Goal: Task Accomplishment & Management: Manage account settings

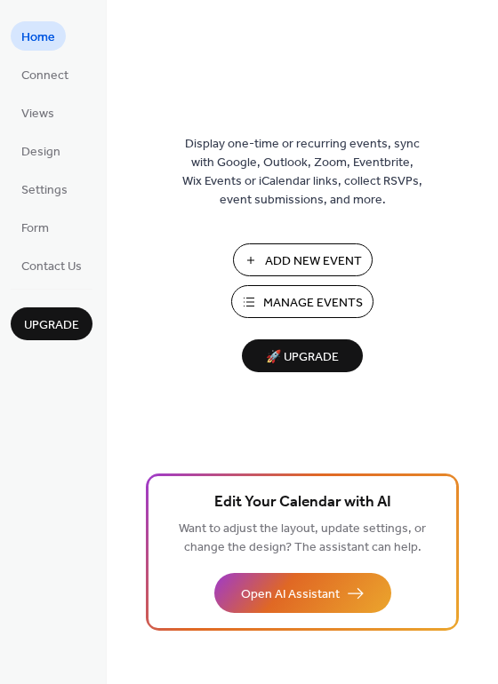
click at [308, 313] on span "Manage Events" at bounding box center [313, 303] width 100 height 19
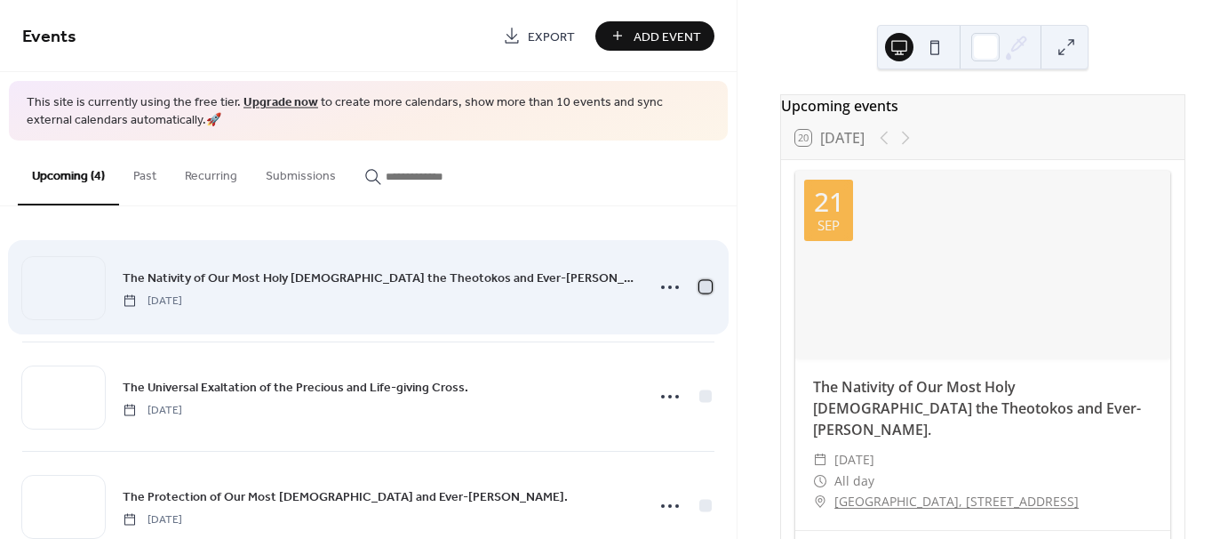
click at [702, 286] on div at bounding box center [706, 287] width 12 height 12
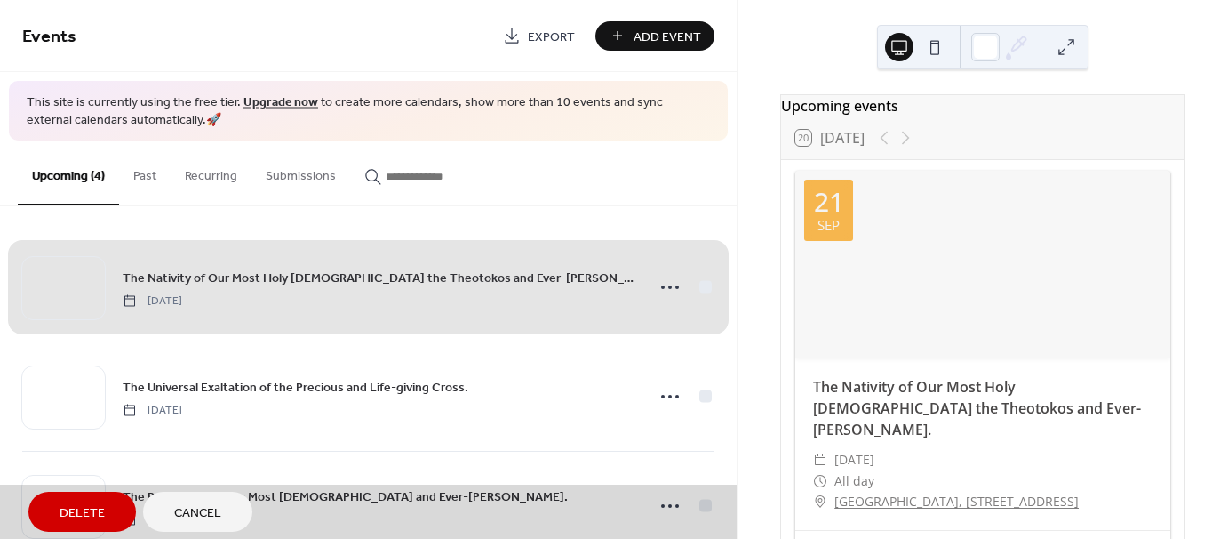
click at [89, 510] on span "Delete" at bounding box center [82, 513] width 45 height 19
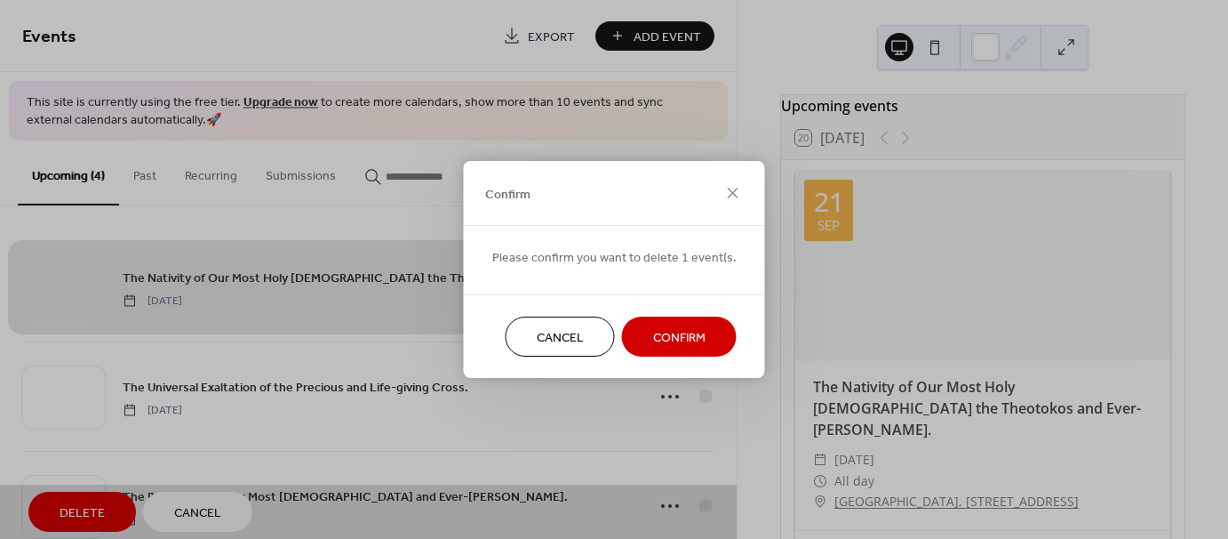
click at [672, 332] on span "Confirm" at bounding box center [679, 338] width 52 height 19
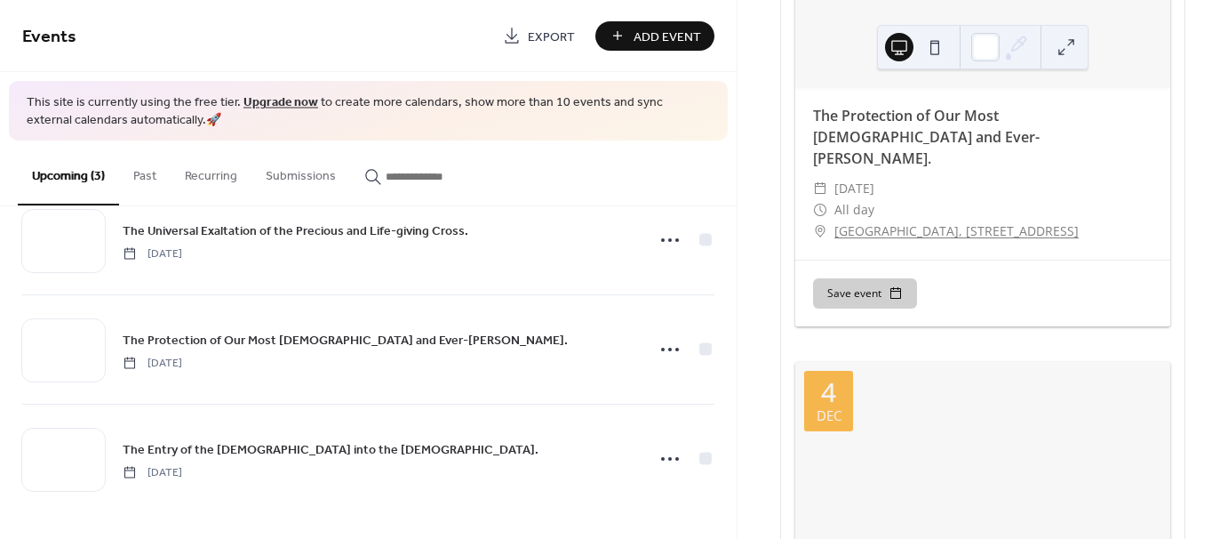
scroll to position [999, 0]
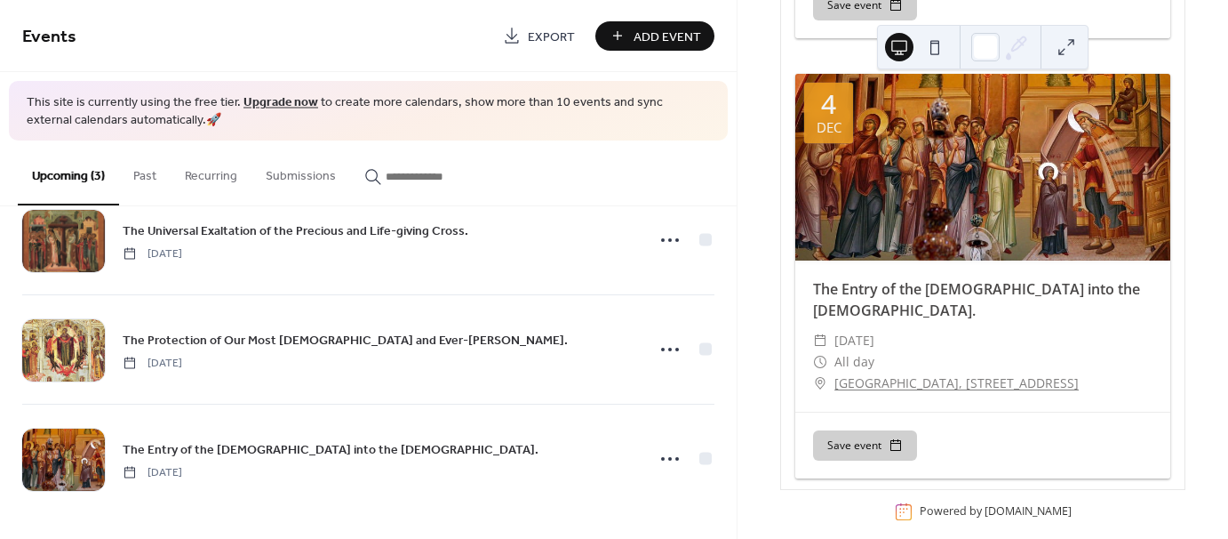
click at [656, 43] on span "Add Event" at bounding box center [668, 37] width 68 height 19
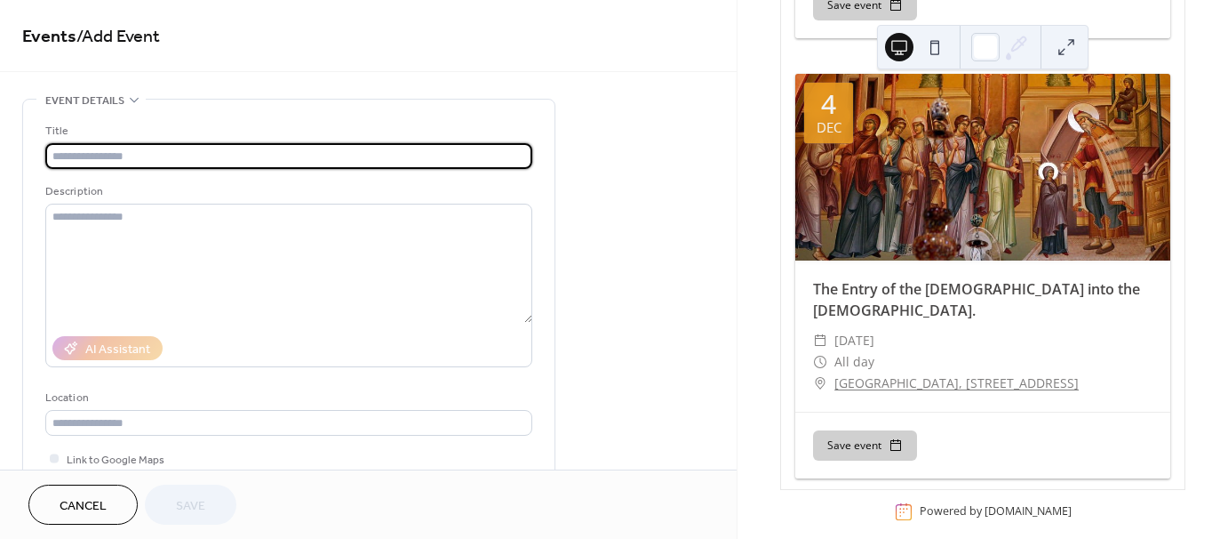
click at [145, 155] on input "text" at bounding box center [288, 156] width 487 height 26
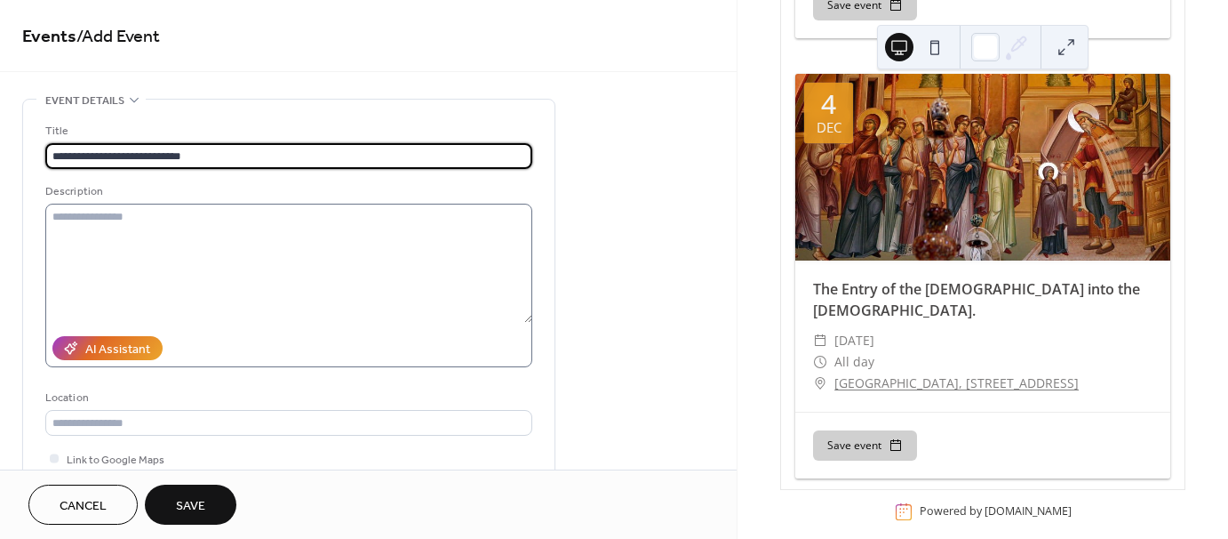
scroll to position [89, 0]
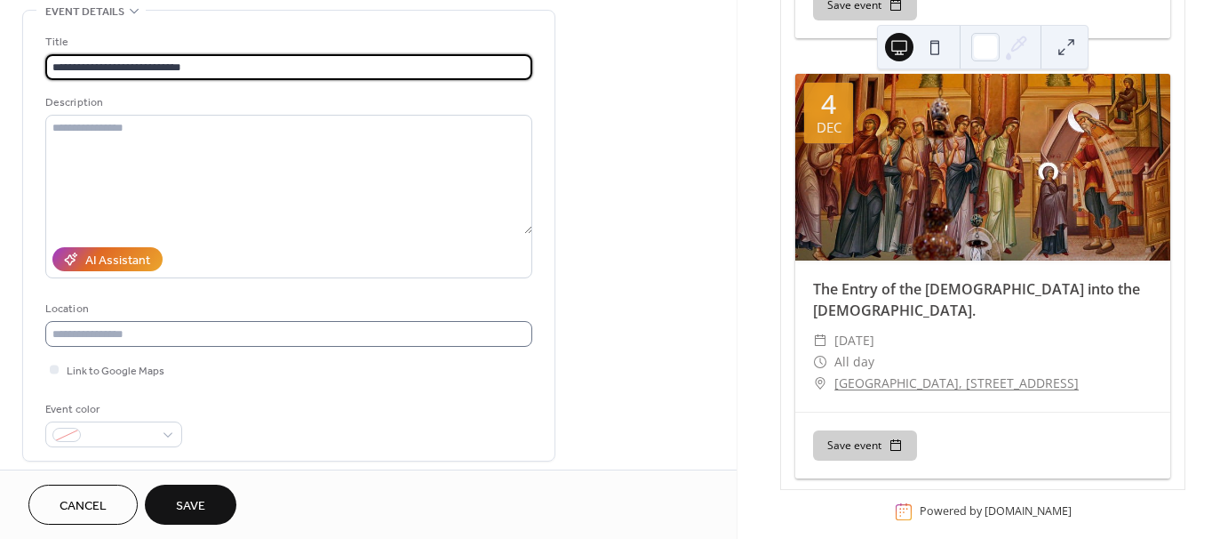
type input "**********"
click at [180, 332] on input "text" at bounding box center [288, 334] width 487 height 26
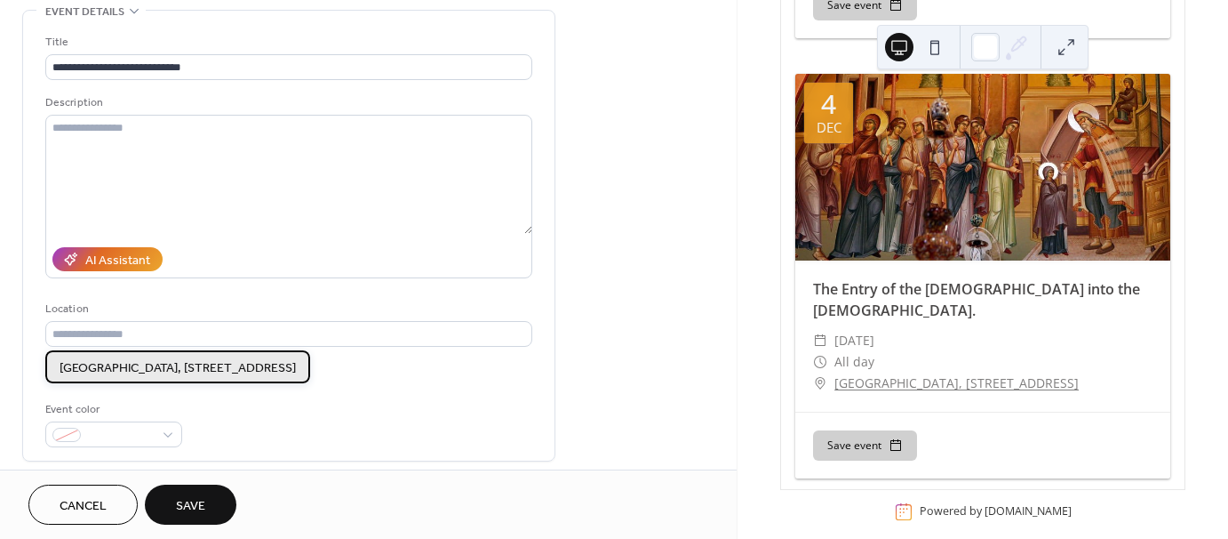
click at [175, 365] on span "[GEOGRAPHIC_DATA], [STREET_ADDRESS]" at bounding box center [178, 367] width 236 height 19
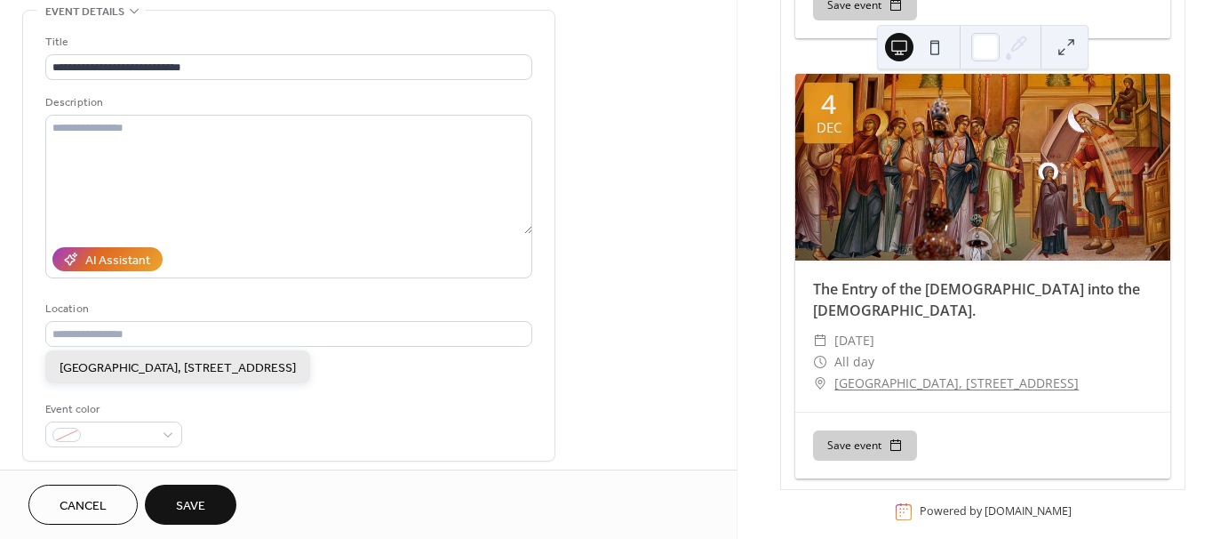
type input "**********"
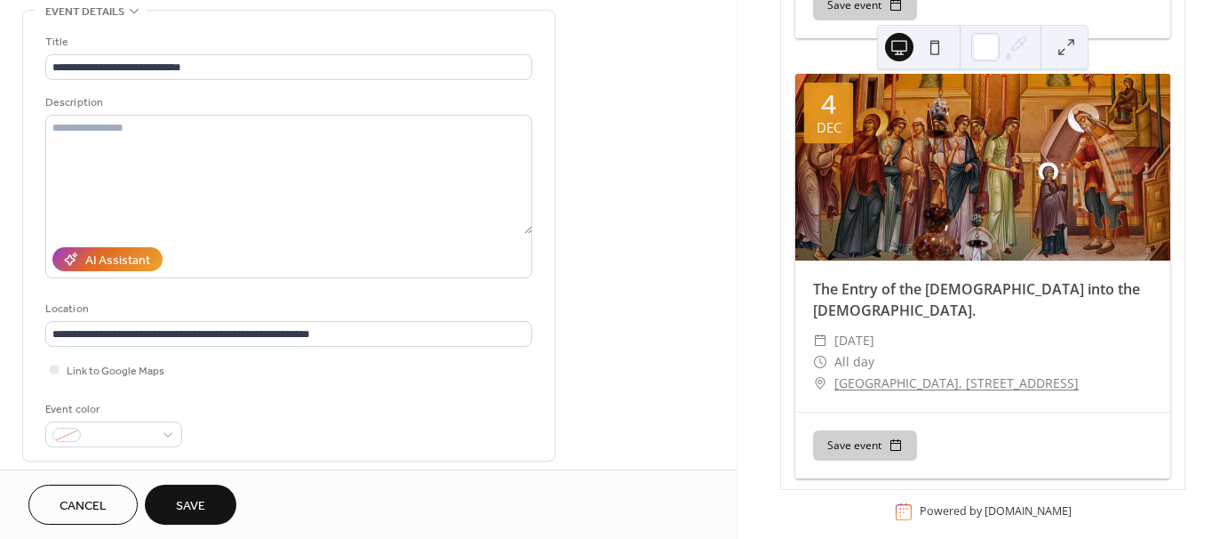
scroll to position [267, 0]
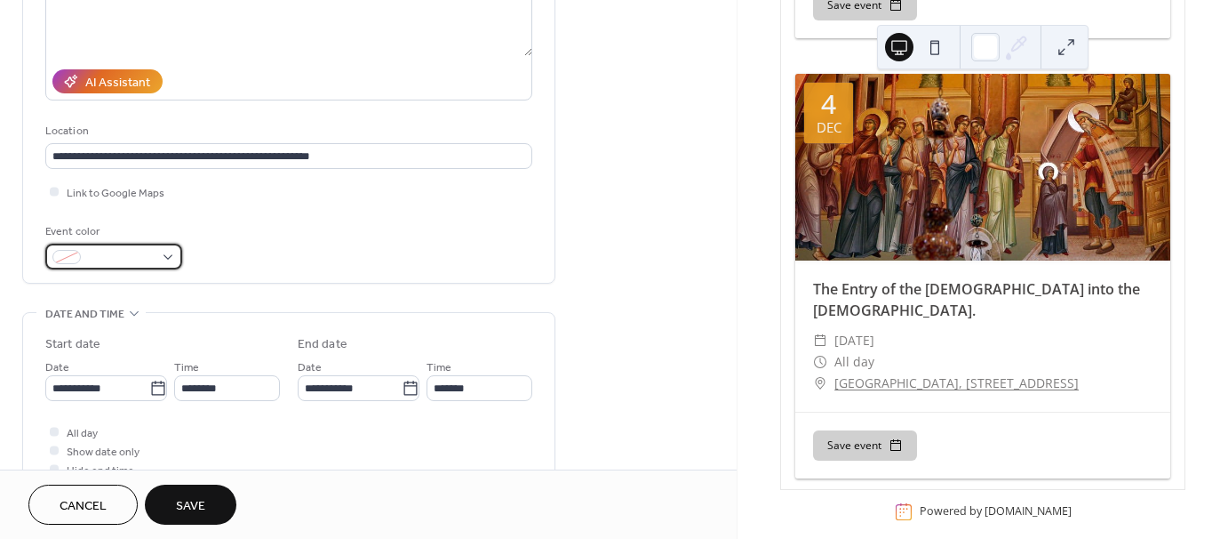
click at [140, 256] on span at bounding box center [121, 258] width 66 height 19
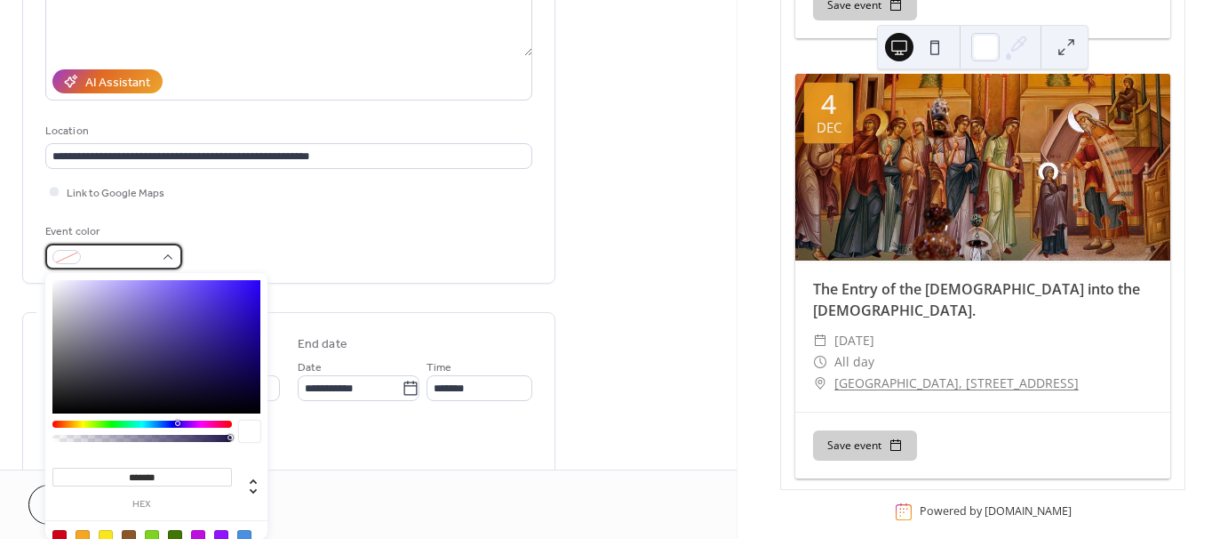
click at [66, 259] on div at bounding box center [66, 257] width 28 height 14
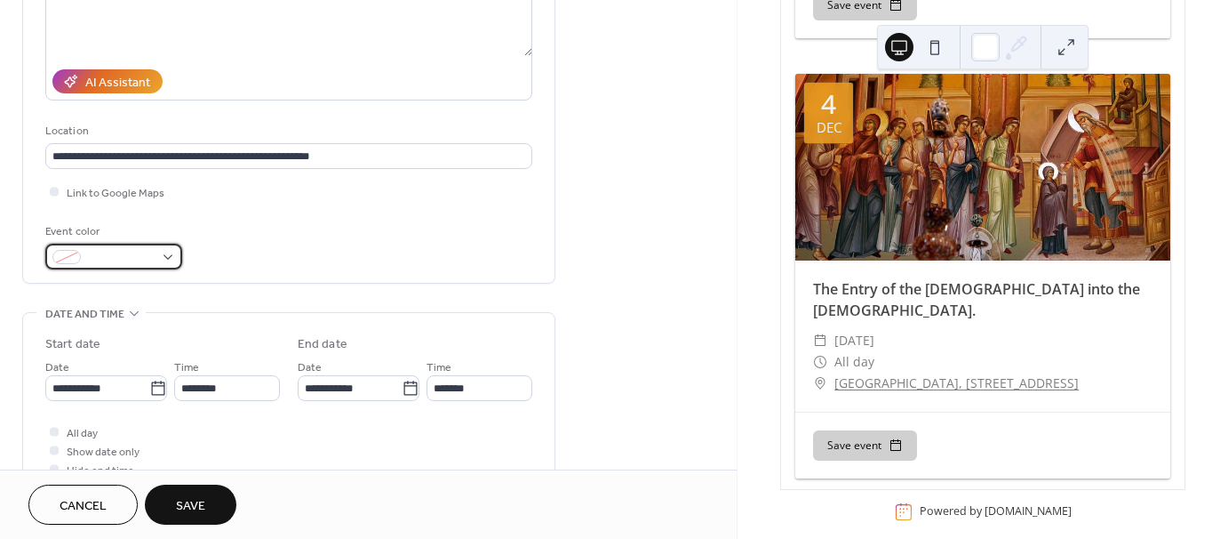
click at [68, 258] on div at bounding box center [66, 257] width 28 height 14
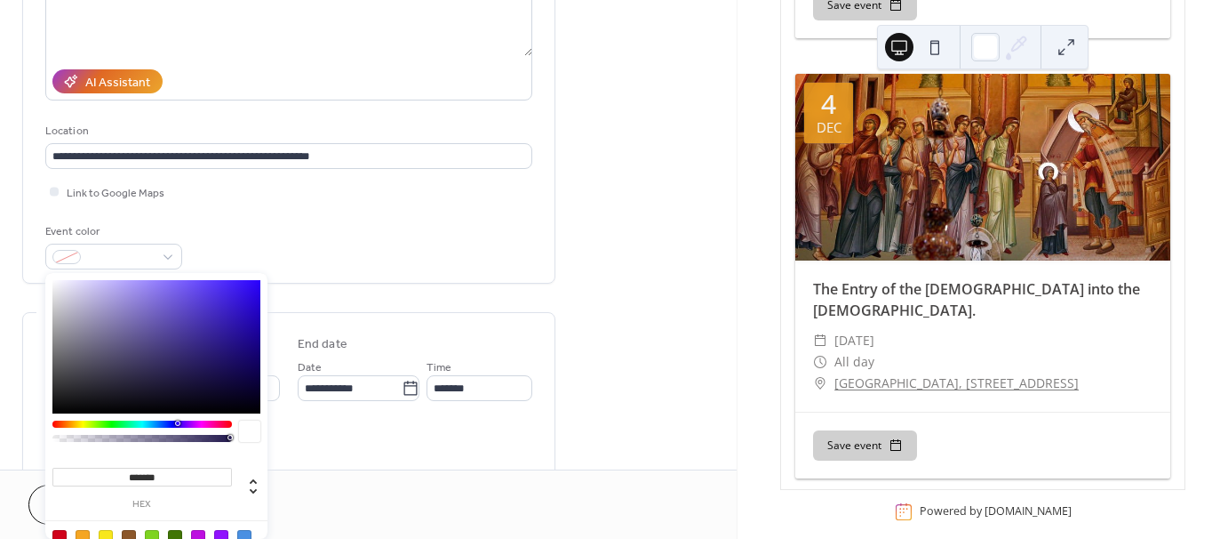
click at [87, 531] on div at bounding box center [83, 537] width 14 height 14
type input "*******"
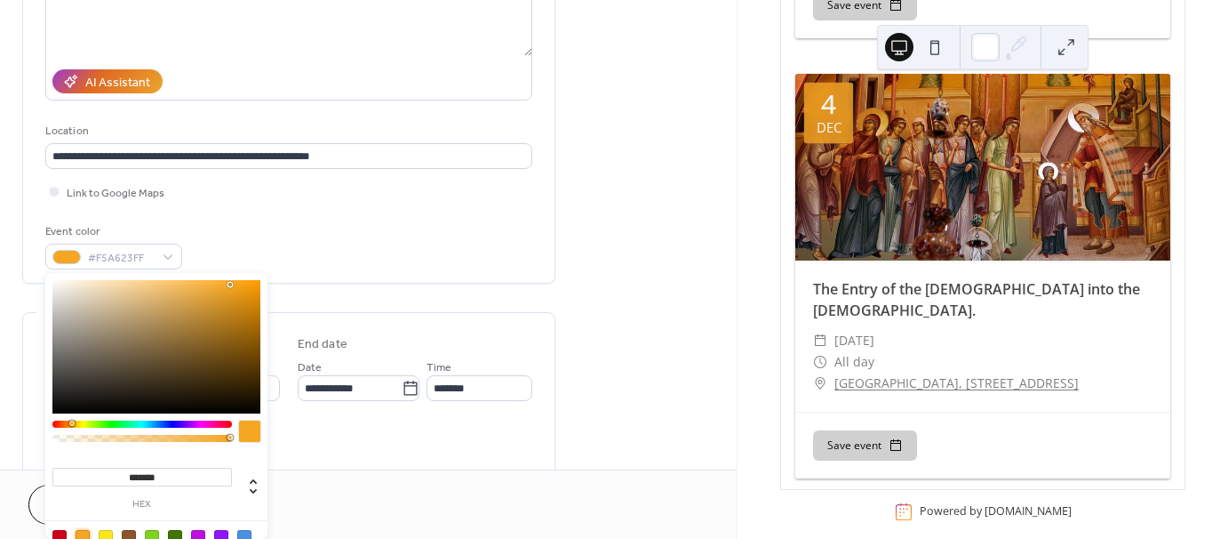
click at [508, 303] on div "**********" at bounding box center [288, 436] width 533 height 1208
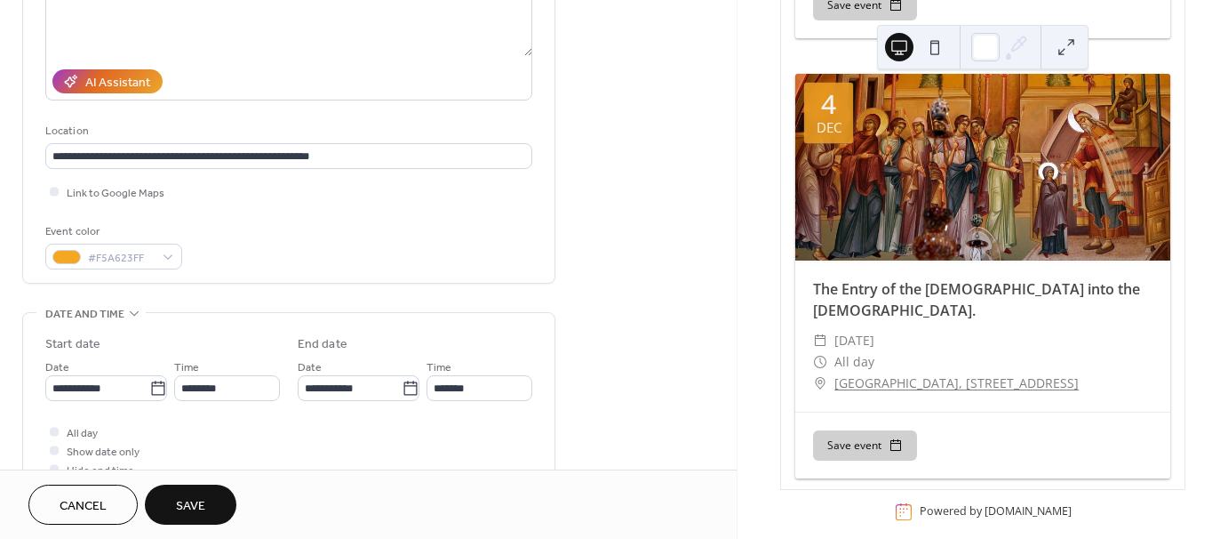
scroll to position [356, 0]
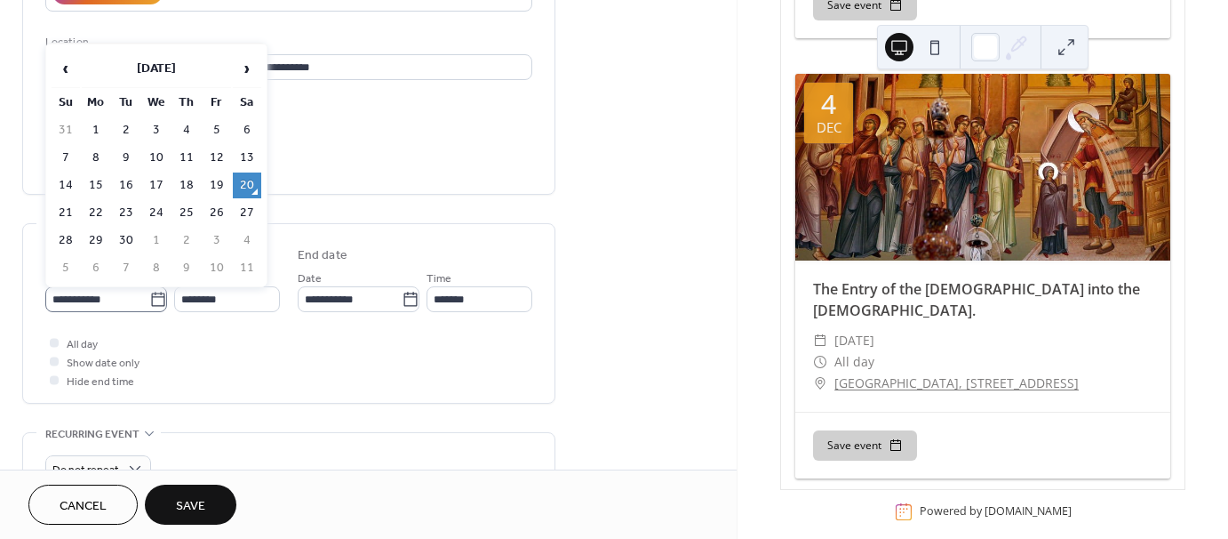
click at [152, 295] on icon at bounding box center [157, 299] width 13 height 14
click at [149, 295] on input "**********" at bounding box center [97, 299] width 104 height 26
click at [249, 69] on span "›" at bounding box center [247, 69] width 27 height 36
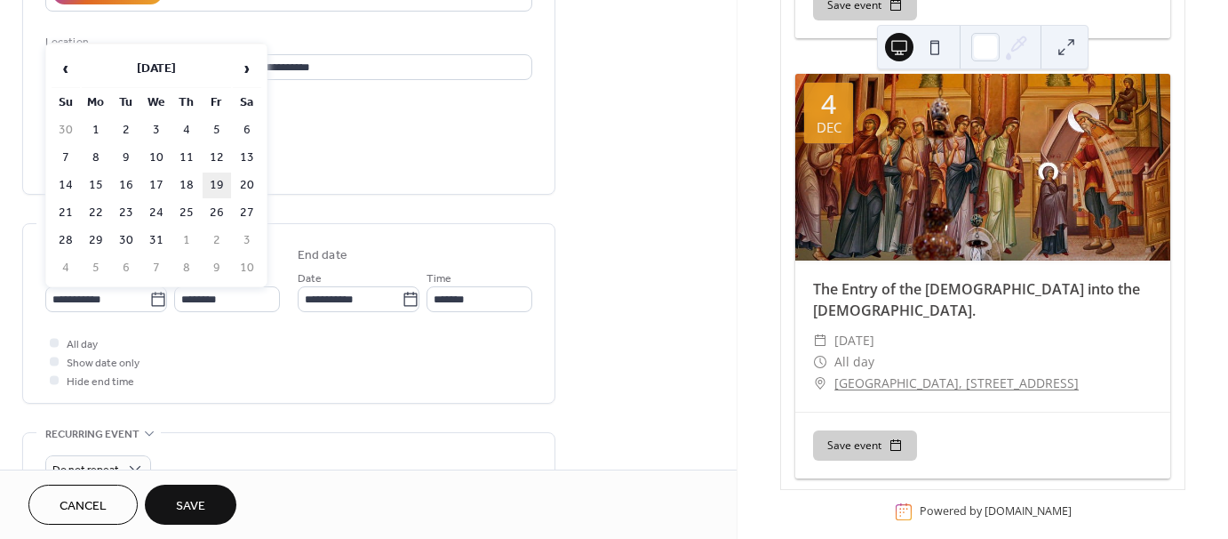
click at [218, 188] on td "19" at bounding box center [217, 185] width 28 height 26
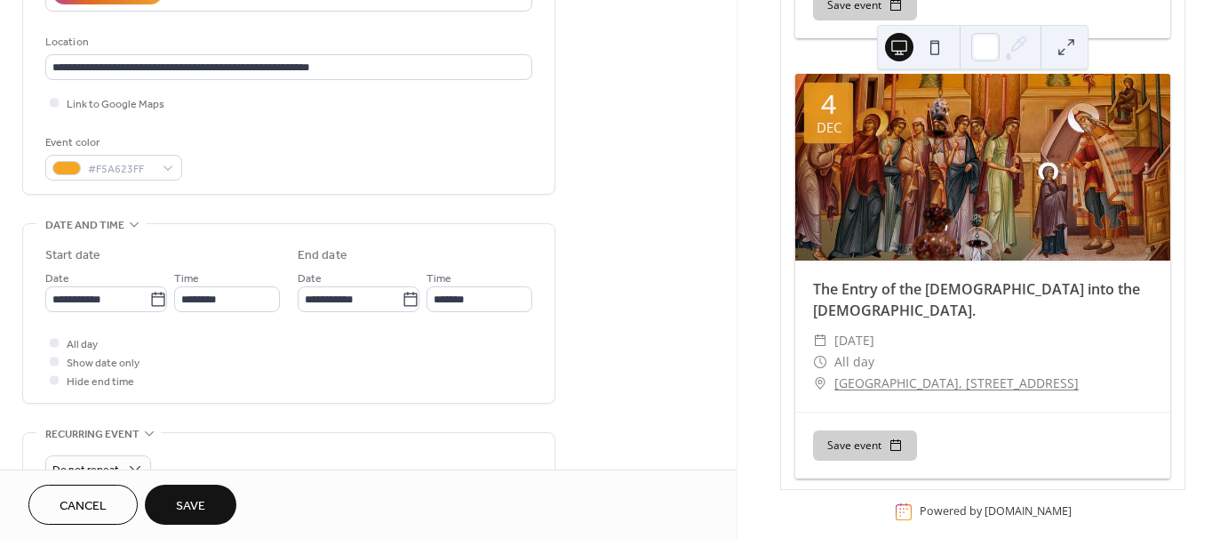
type input "**********"
click at [52, 341] on div at bounding box center [54, 342] width 9 height 9
click at [346, 351] on div "All day Show date only Hide end time" at bounding box center [288, 361] width 487 height 56
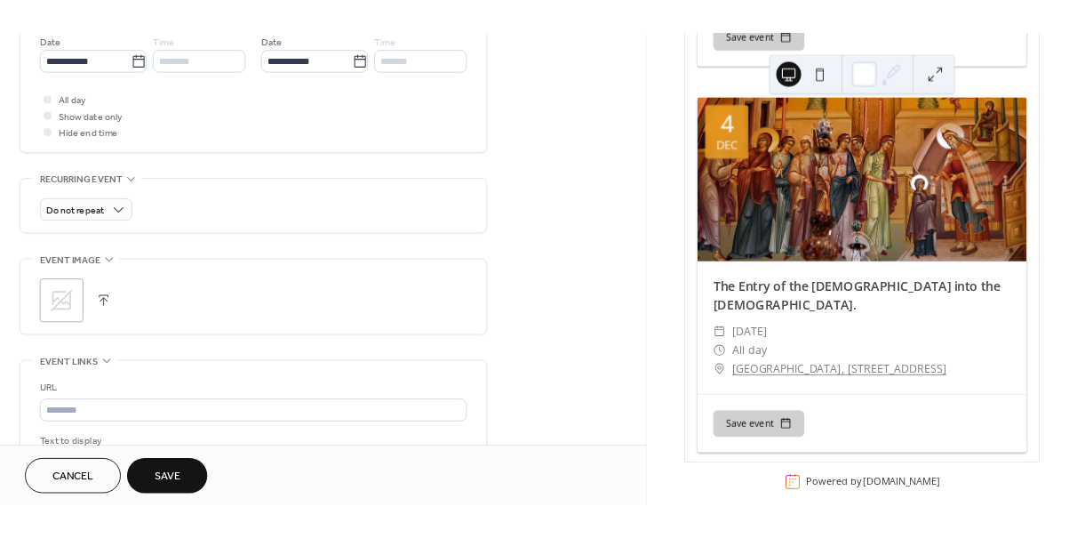
scroll to position [711, 0]
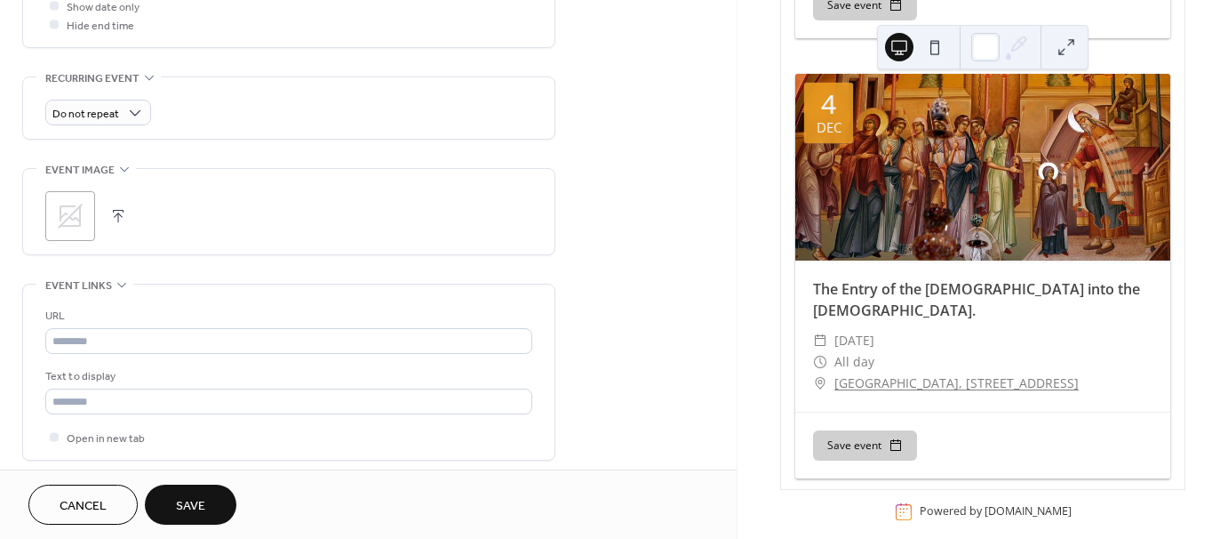
click at [61, 213] on icon at bounding box center [70, 216] width 28 height 28
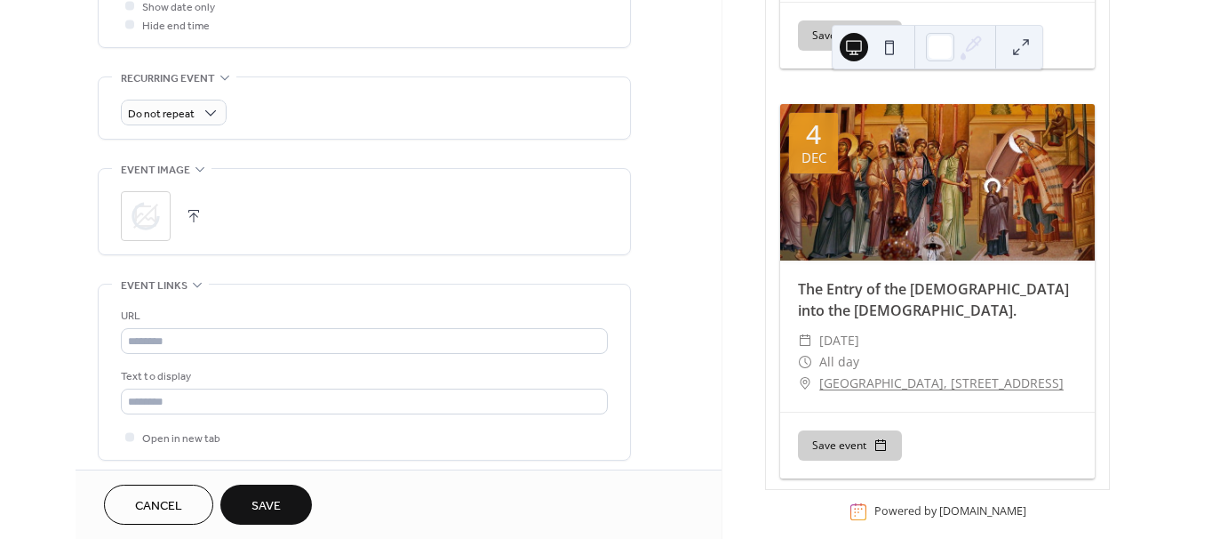
scroll to position [999, 0]
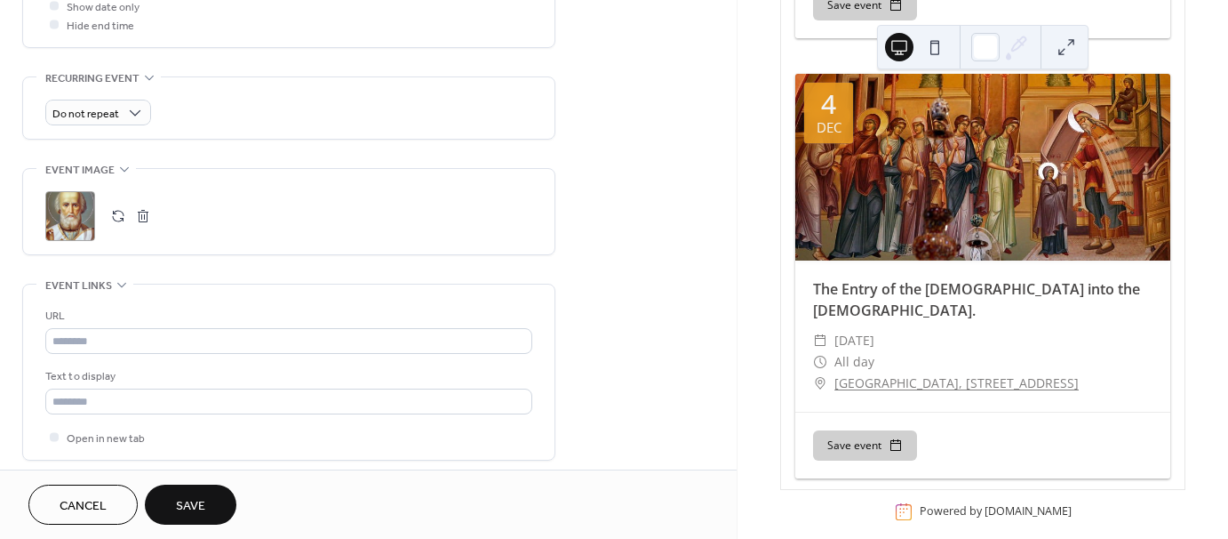
click at [208, 504] on button "Save" at bounding box center [191, 504] width 92 height 40
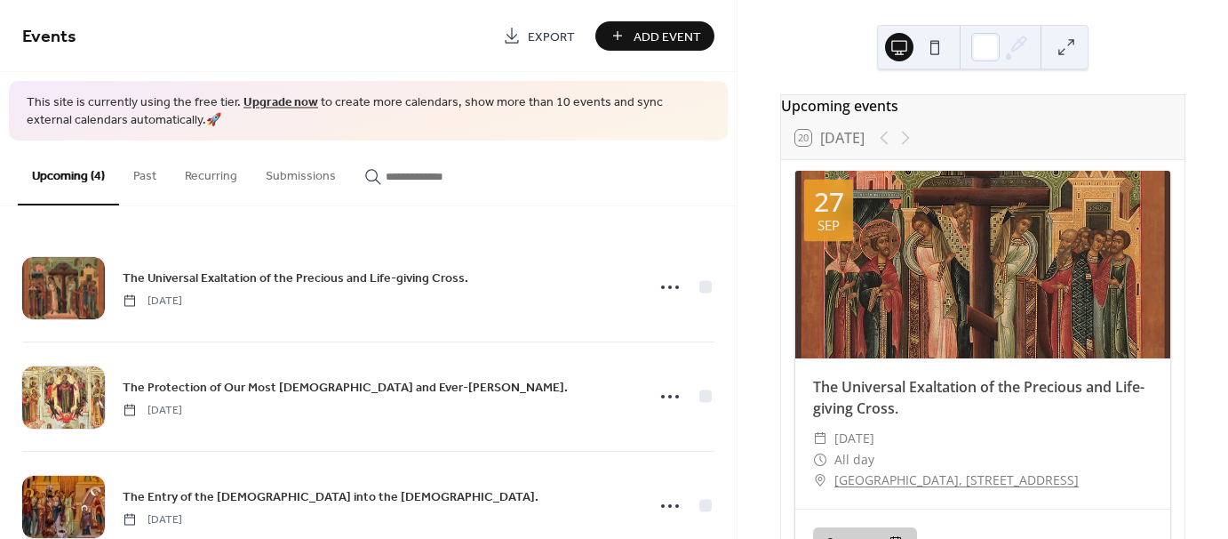
click at [948, 46] on button at bounding box center [935, 47] width 28 height 28
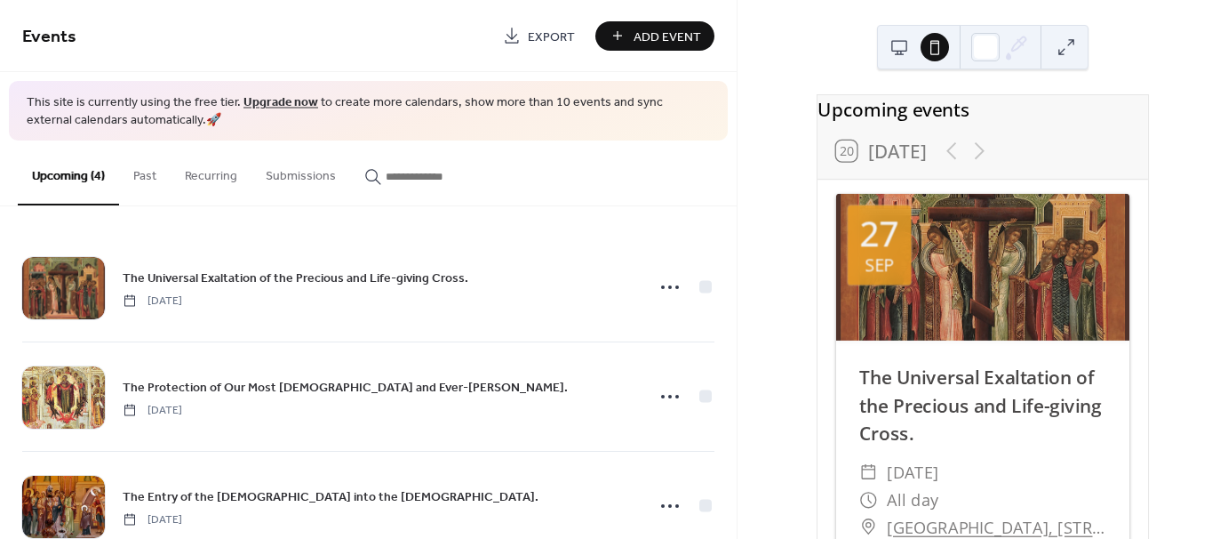
click at [908, 52] on button at bounding box center [899, 47] width 28 height 28
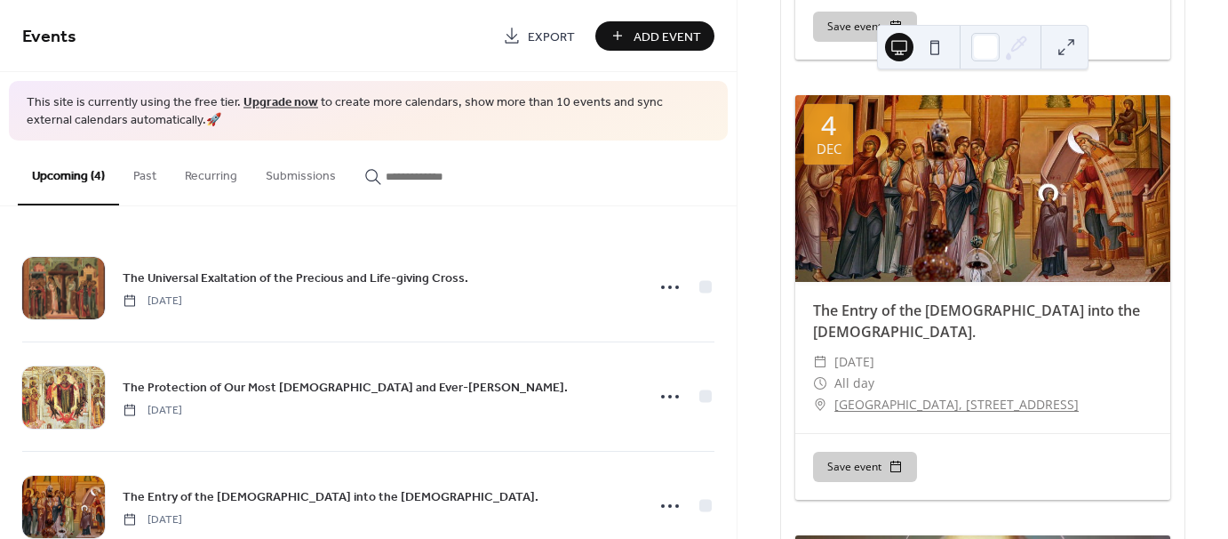
scroll to position [1436, 0]
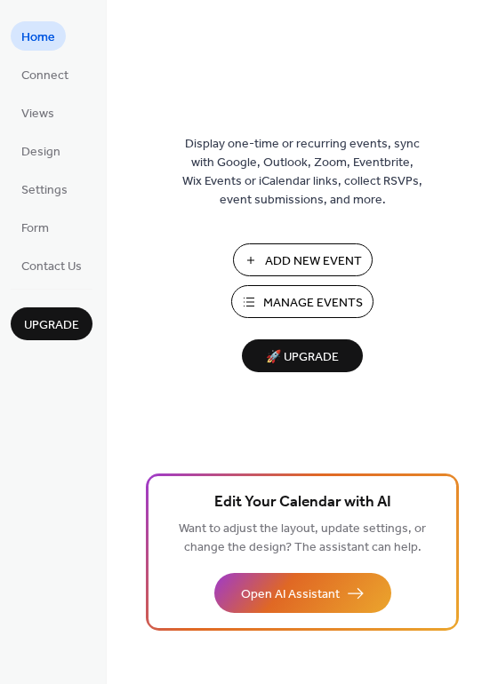
click at [319, 300] on span "Manage Events" at bounding box center [313, 303] width 100 height 19
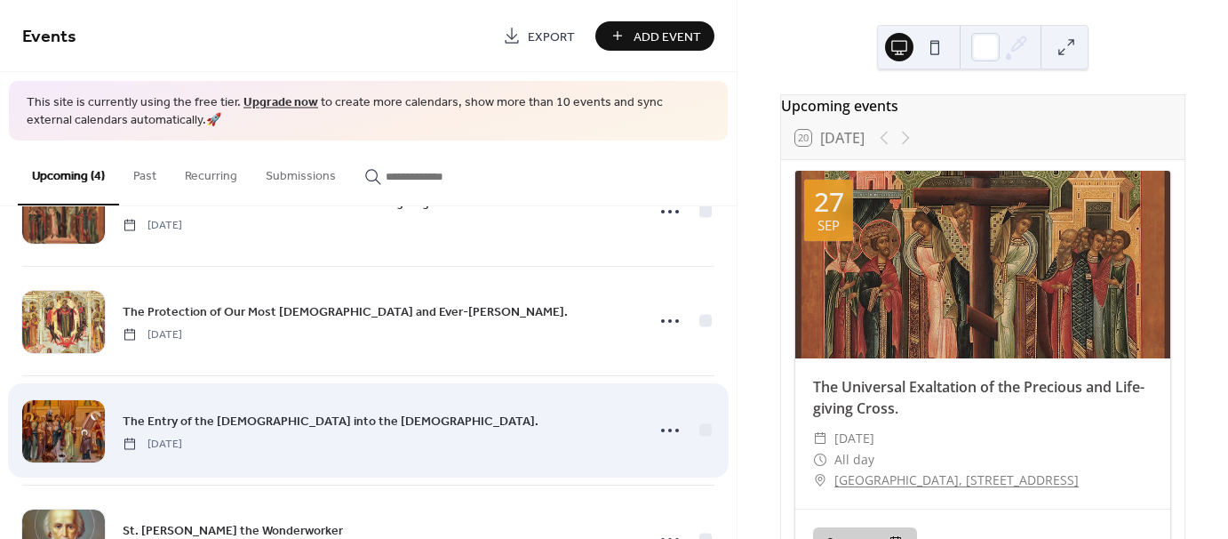
scroll to position [156, 0]
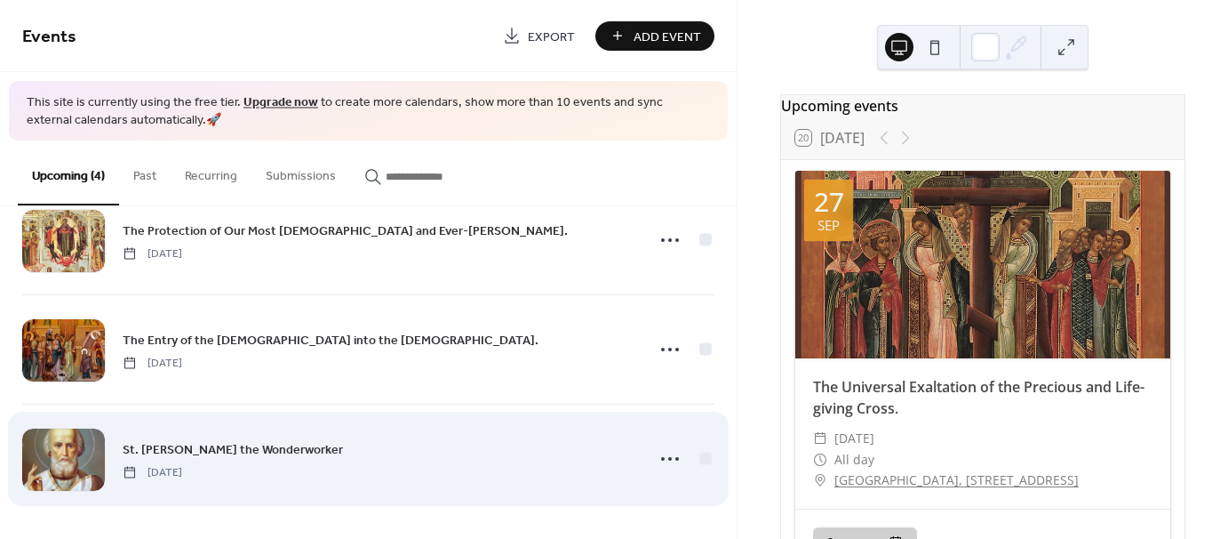
click at [312, 445] on div "St. Nicholas the Wonderworker Friday, December 19, 2025" at bounding box center [379, 459] width 512 height 40
click at [668, 457] on circle at bounding box center [670, 459] width 4 height 4
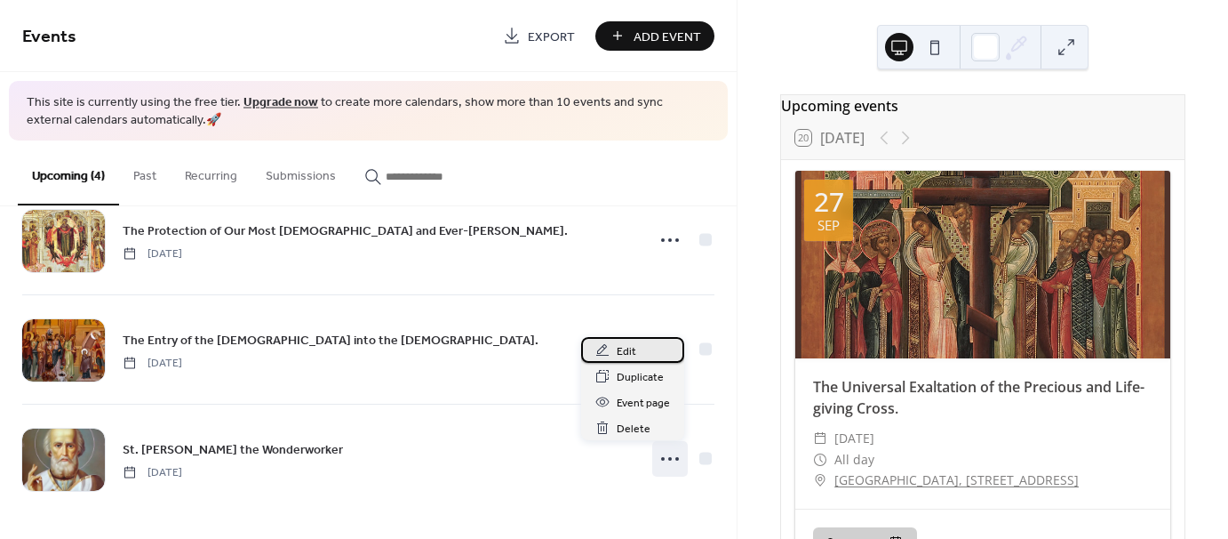
click at [622, 348] on span "Edit" at bounding box center [627, 351] width 20 height 19
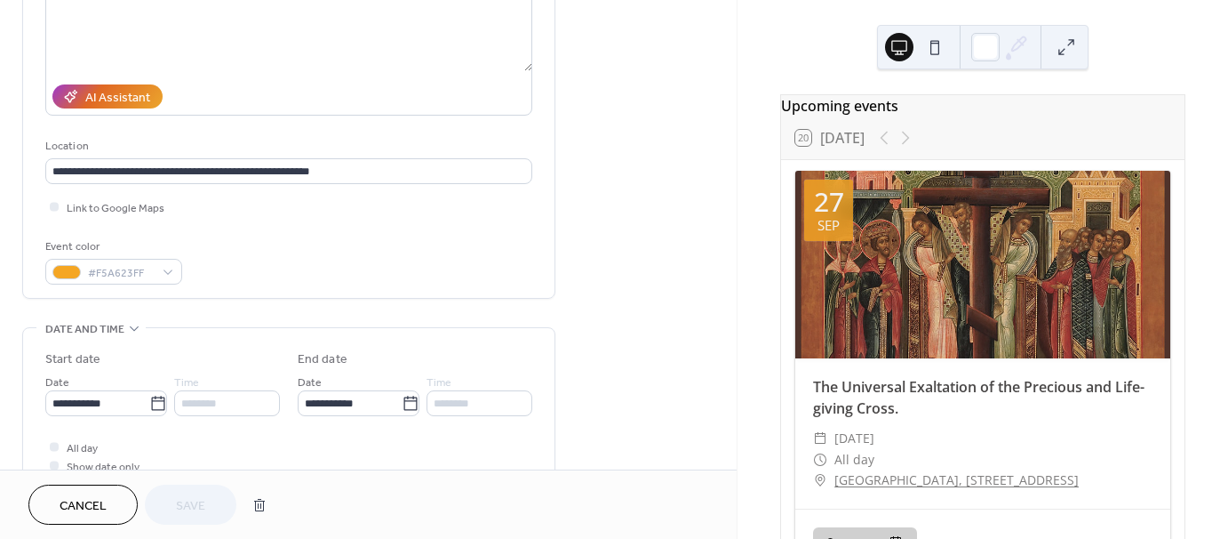
scroll to position [231, 0]
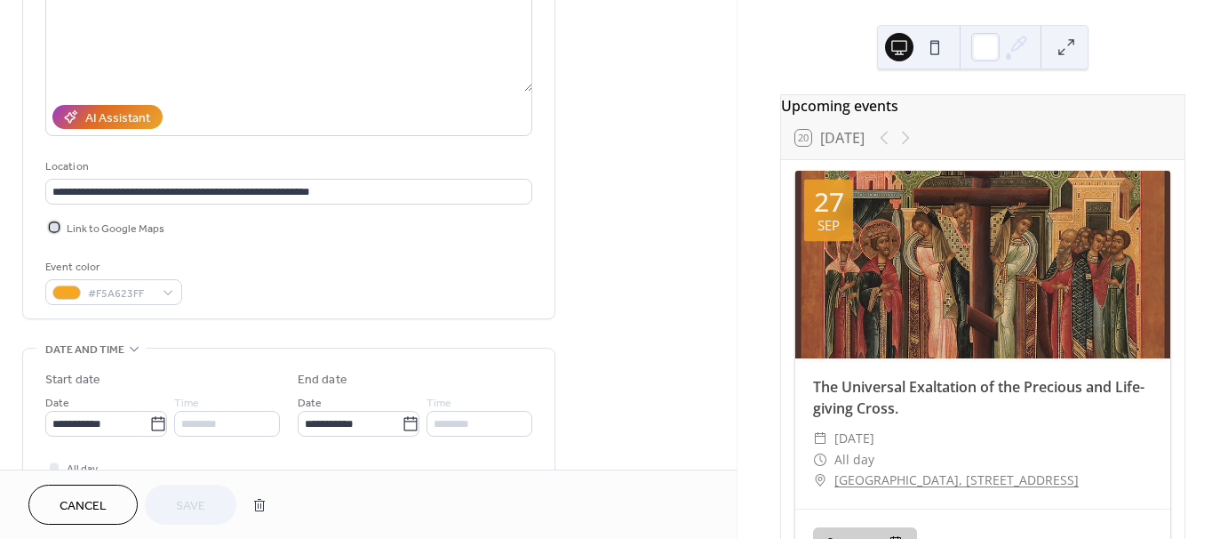
click at [49, 224] on div at bounding box center [54, 227] width 18 height 18
click at [205, 510] on button "Save" at bounding box center [191, 504] width 92 height 40
